Goal: Navigation & Orientation: Find specific page/section

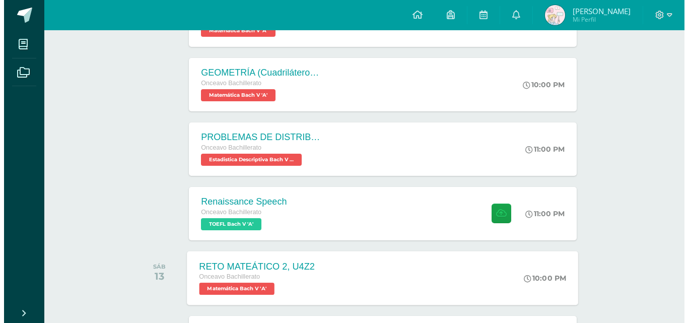
scroll to position [227, 0]
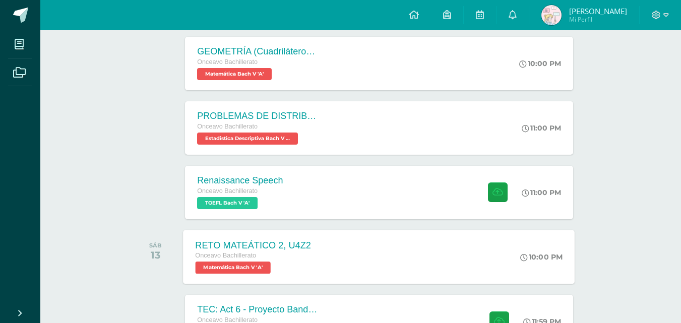
click at [301, 254] on div "Onceavo Bachillerato" at bounding box center [254, 255] width 116 height 11
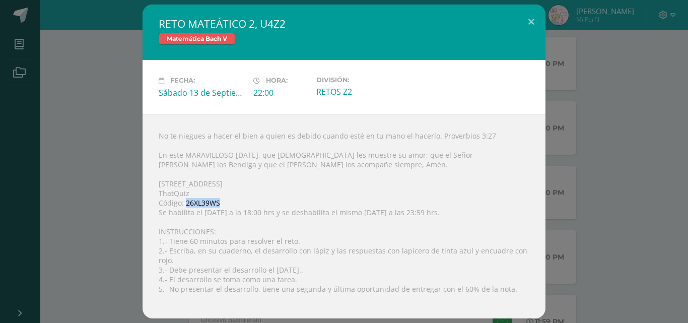
drag, startPoint x: 187, startPoint y: 208, endPoint x: 233, endPoint y: 209, distance: 45.9
click at [233, 209] on div "No te niegues a hacer el bien a quien es debido cuando esté en tu mano el hacer…" at bounding box center [344, 216] width 403 height 204
copy div "26XL39WS"
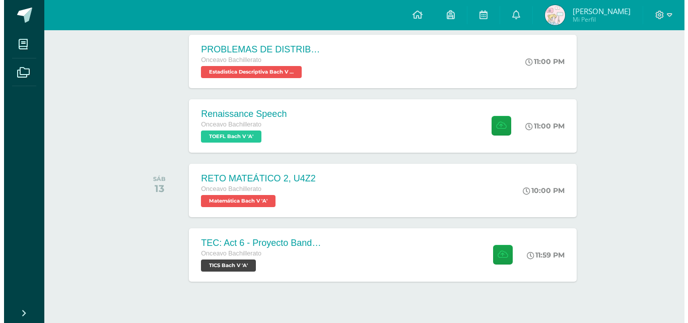
scroll to position [294, 0]
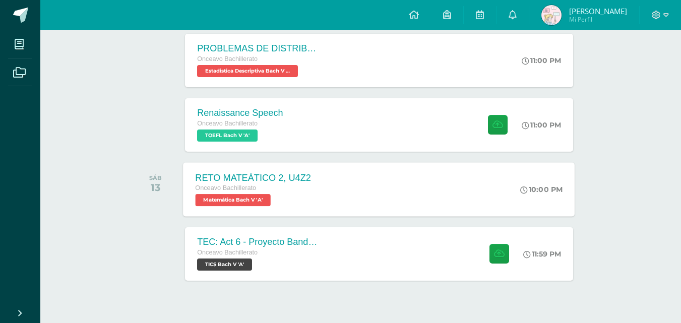
click at [389, 196] on div "RETO MATEÁTICO 2, U4Z2 Onceavo Bachillerato Matemática Bach V 'A' 10:00 PM RETO…" at bounding box center [379, 189] width 392 height 54
